Goal: Task Accomplishment & Management: Use online tool/utility

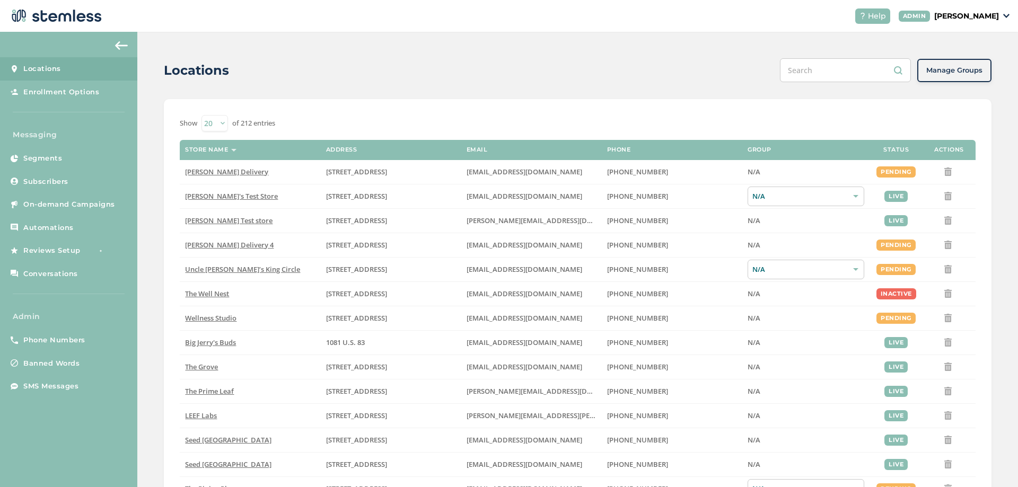
click at [157, 169] on div "Locations Manage Groups Show 20 50 100 of 212 entries Store name Address Email …" at bounding box center [577, 376] width 880 height 689
click at [153, 182] on div "Locations Manage Groups Show 20 50 100 of 212 entries Store name Address Email …" at bounding box center [577, 376] width 880 height 689
click at [153, 178] on div "Locations Manage Groups Show 20 50 100 of 212 entries Store name Address Email …" at bounding box center [577, 376] width 880 height 689
click at [156, 171] on div "Locations Manage Groups Show 20 50 100 of 212 entries Store name Address Email …" at bounding box center [577, 376] width 880 height 689
click at [148, 178] on div "Locations Manage Groups Show 20 50 100 of 212 entries Store name Address Email …" at bounding box center [577, 376] width 880 height 689
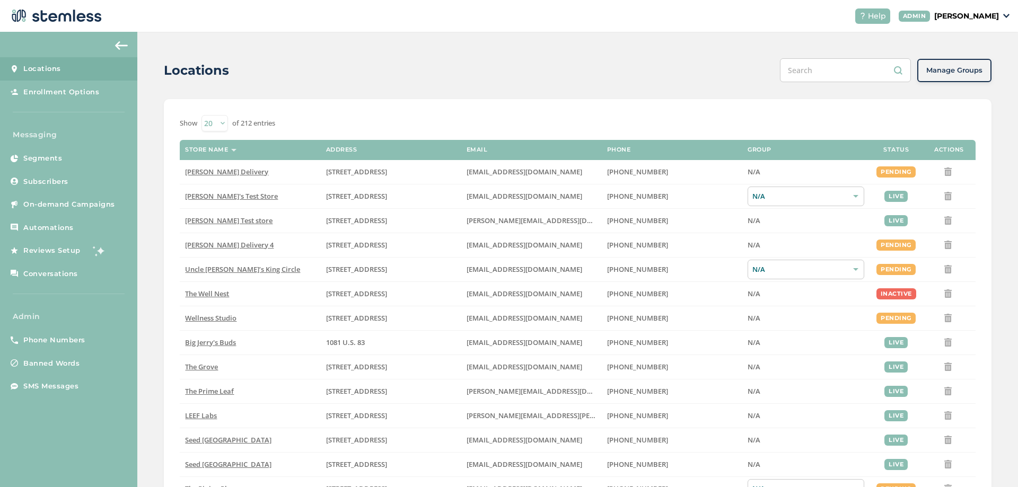
click at [154, 241] on div "Locations Manage Groups Show 20 50 100 of 212 entries Store name Address Email …" at bounding box center [577, 376] width 880 height 689
click at [149, 187] on div "Locations Manage Groups Show 20 50 100 of 212 entries Store name Address Email …" at bounding box center [577, 376] width 880 height 689
click at [149, 183] on div "Locations Manage Groups Show 20 50 100 of 212 entries Store name Address Email …" at bounding box center [577, 376] width 880 height 689
click at [149, 193] on div "Locations Manage Groups Show 20 50 100 of 212 entries Store name Address Email …" at bounding box center [577, 376] width 880 height 689
click at [154, 184] on div "Locations Manage Groups Show 20 50 100 of 212 entries Store name Address Email …" at bounding box center [577, 376] width 880 height 689
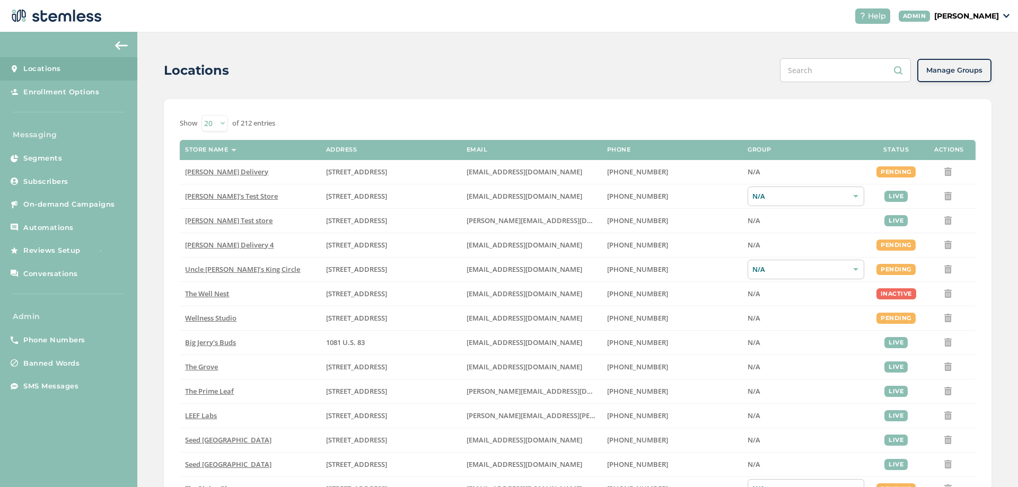
click at [150, 170] on div "Locations Manage Groups Show 20 50 100 of 212 entries Store name Address Email …" at bounding box center [577, 376] width 880 height 689
click at [46, 183] on span "Subscribers" at bounding box center [45, 181] width 45 height 11
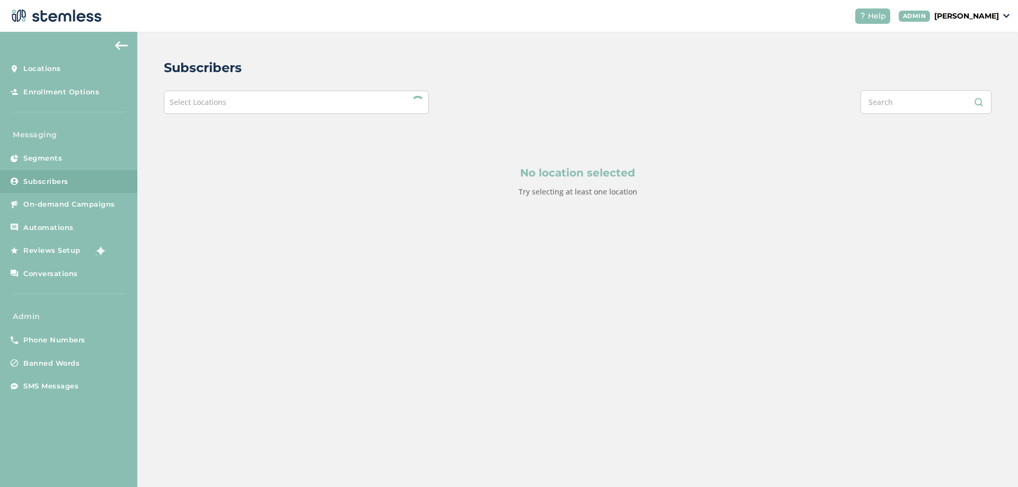
click at [240, 103] on div "Select Locations" at bounding box center [296, 102] width 265 height 23
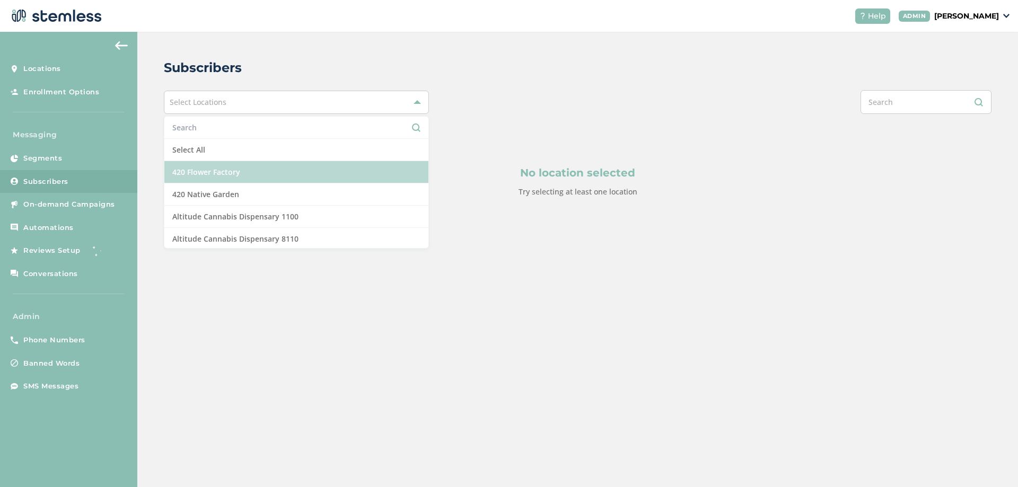
click at [214, 170] on li "420 Flower Factory" at bounding box center [296, 172] width 264 height 22
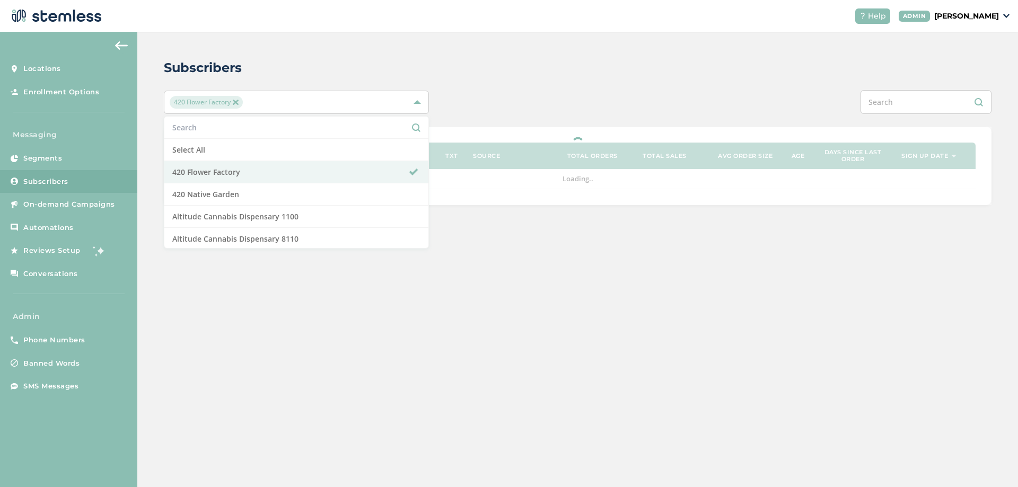
click at [450, 63] on div "Subscribers" at bounding box center [573, 67] width 819 height 19
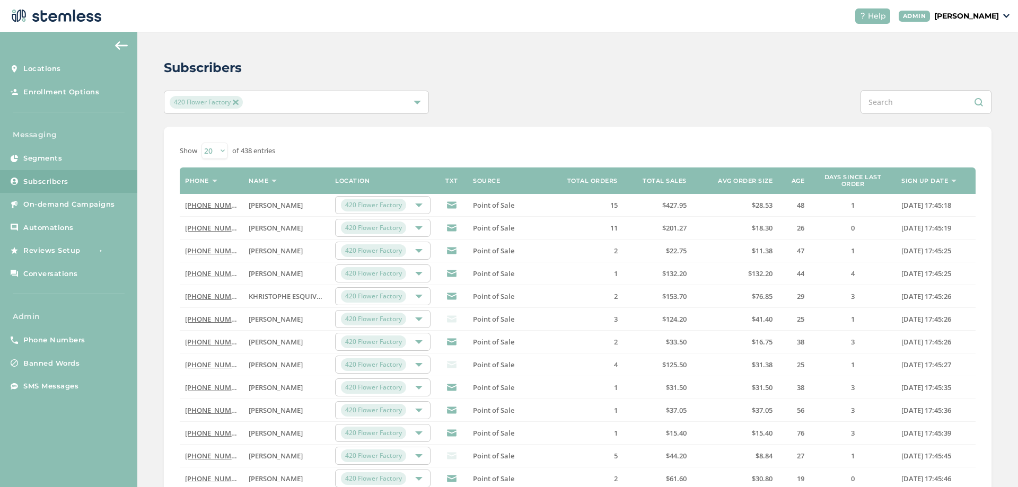
click at [219, 206] on link "[PHONE_NUMBER]" at bounding box center [215, 205] width 61 height 10
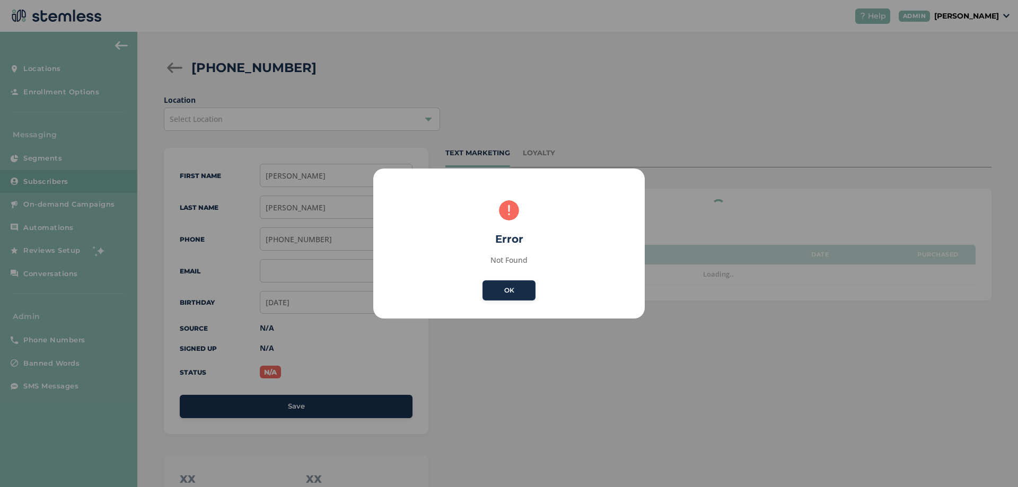
click at [504, 291] on button "OK" at bounding box center [508, 290] width 53 height 20
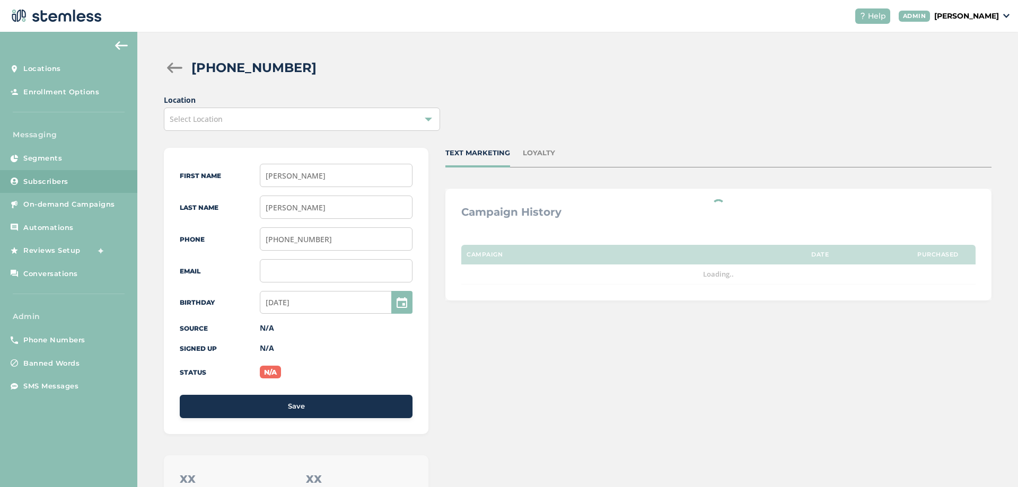
click at [533, 153] on div "LOYALTY" at bounding box center [539, 153] width 32 height 11
click at [534, 107] on div "Location Select Location" at bounding box center [577, 112] width 827 height 37
click at [496, 152] on div "TEXT MARKETING" at bounding box center [477, 153] width 65 height 11
click at [416, 116] on div "Select Location" at bounding box center [302, 119] width 276 height 23
click at [261, 145] on li "No items found" at bounding box center [301, 144] width 275 height 22
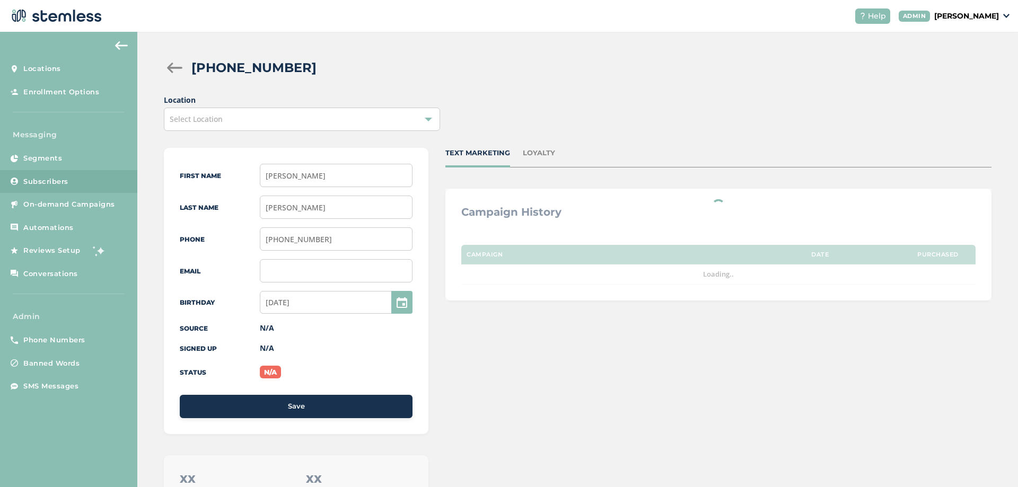
click at [984, 12] on p "[PERSON_NAME]" at bounding box center [966, 16] width 65 height 11
click at [967, 75] on span "Impersonate" at bounding box center [972, 76] width 52 height 11
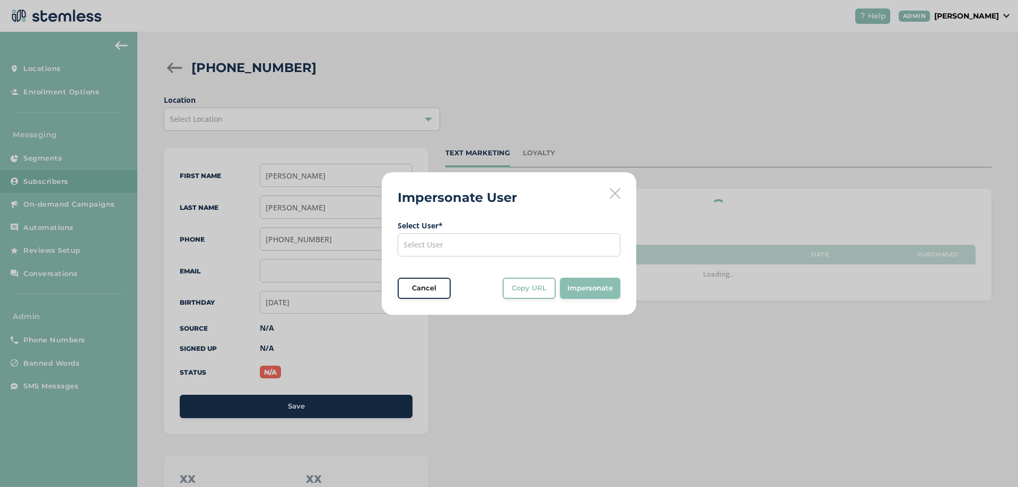
click at [458, 256] on div "Select User" at bounding box center [509, 244] width 223 height 23
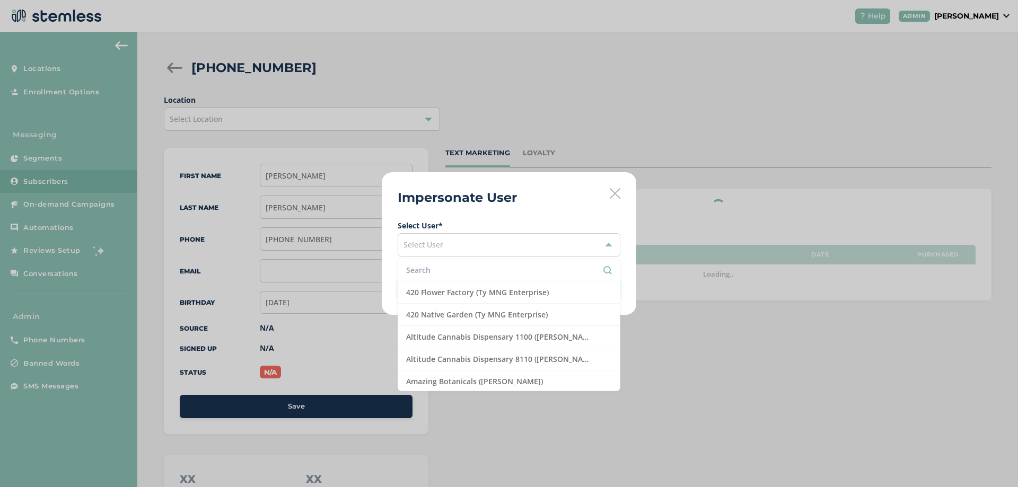
click at [445, 267] on input "text" at bounding box center [509, 269] width 206 height 11
click at [614, 191] on icon at bounding box center [615, 193] width 11 height 11
